Goal: Transaction & Acquisition: Purchase product/service

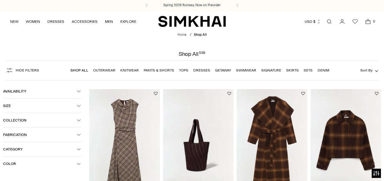
scroll to position [13, 0]
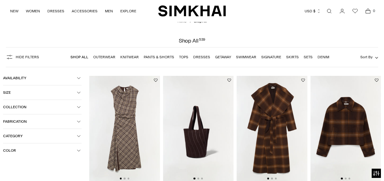
click at [16, 154] on button "Color" at bounding box center [42, 150] width 79 height 14
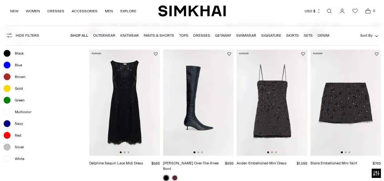
scroll to position [171, 0]
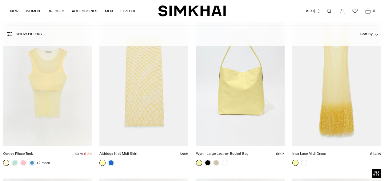
scroll to position [445, 0]
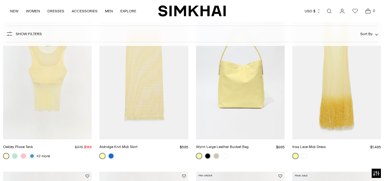
click at [138, 144] on link "Aldridge Knit Midi Skirt" at bounding box center [119, 146] width 38 height 4
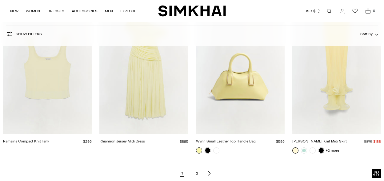
scroll to position [617, 0]
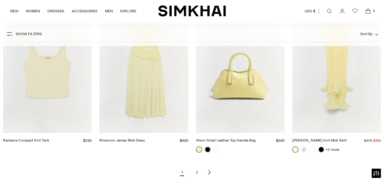
click at [209, 138] on link "Wynn Small Leather Top Handle Bag" at bounding box center [226, 140] width 60 height 4
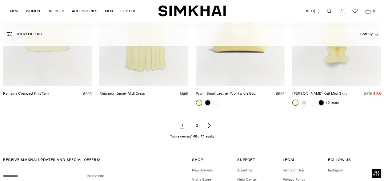
scroll to position [673, 0]
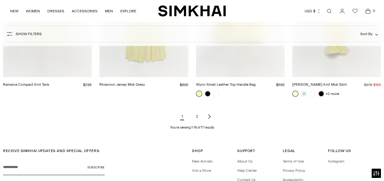
click at [210, 117] on icon "Next page of results" at bounding box center [210, 116] width 2 height 4
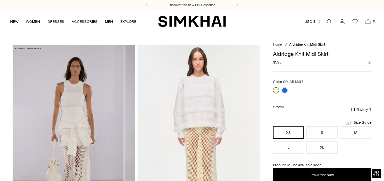
scroll to position [65, 0]
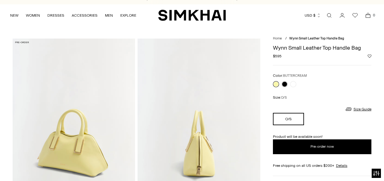
scroll to position [5, 0]
